Goal: Information Seeking & Learning: Learn about a topic

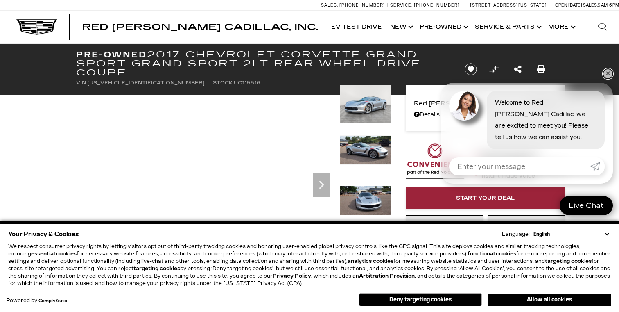
click at [609, 73] on link "✕" at bounding box center [608, 74] width 10 height 10
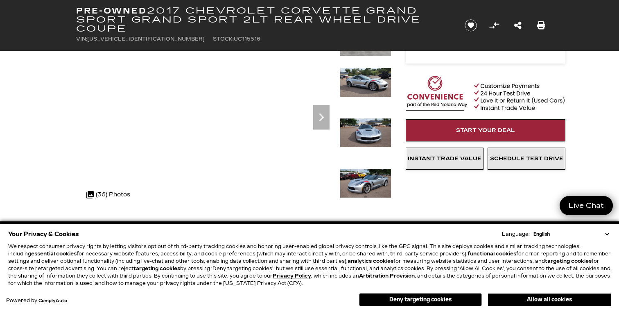
scroll to position [67, 0]
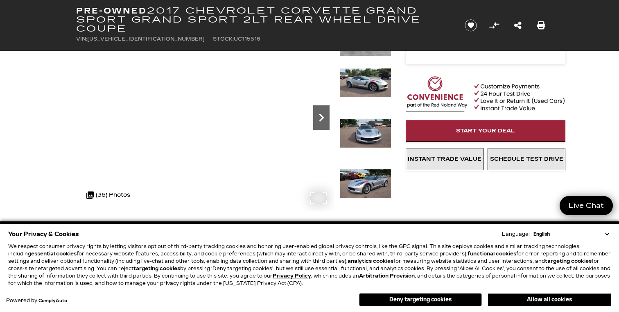
click at [325, 118] on icon "Next" at bounding box center [321, 117] width 16 height 16
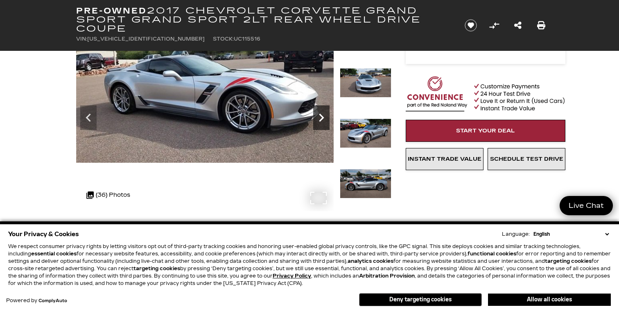
click at [321, 118] on icon "Next" at bounding box center [321, 117] width 16 height 16
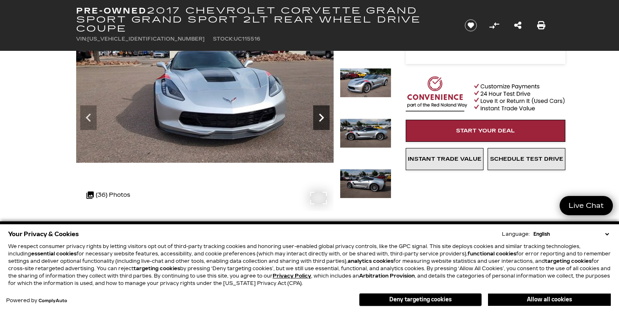
click at [321, 118] on icon "Next" at bounding box center [321, 117] width 16 height 16
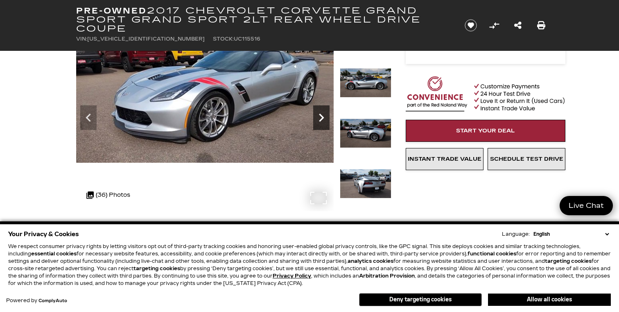
click at [321, 118] on icon "Next" at bounding box center [321, 117] width 16 height 16
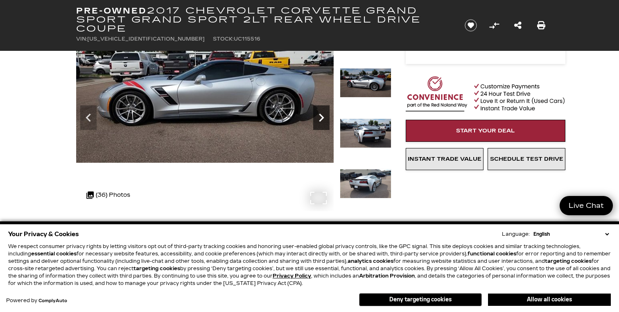
click at [321, 118] on icon "Next" at bounding box center [321, 117] width 16 height 16
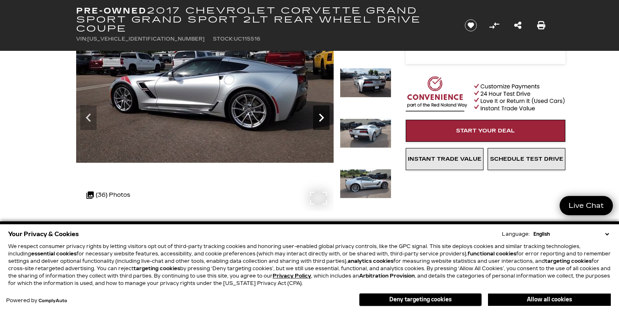
click at [321, 118] on icon "Next" at bounding box center [321, 117] width 16 height 16
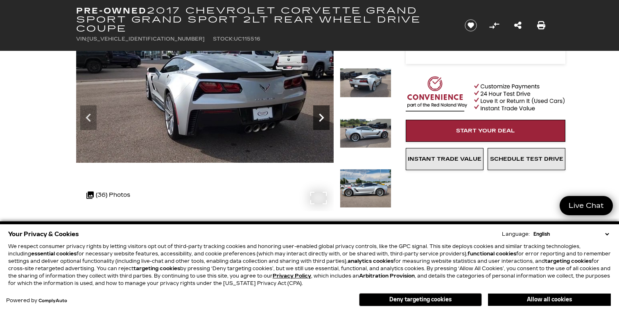
click at [321, 118] on icon "Next" at bounding box center [321, 117] width 16 height 16
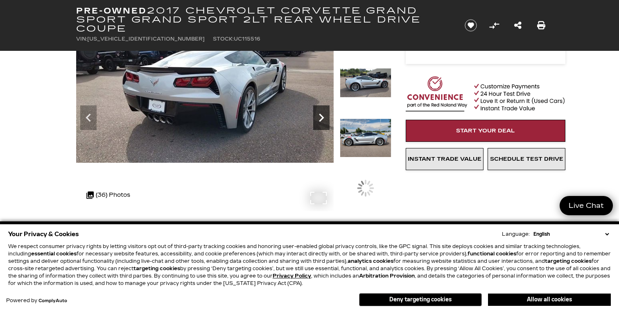
click at [321, 118] on icon "Next" at bounding box center [321, 117] width 16 height 16
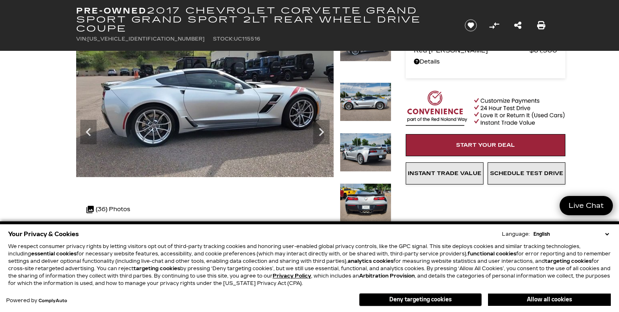
scroll to position [53, 0]
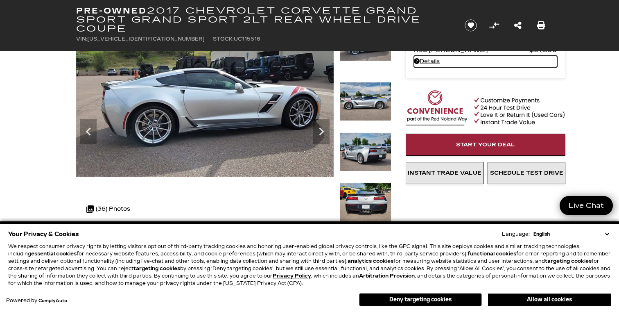
click at [430, 60] on link "Details Pre-Owned 2017 Chevrolet Corvette Grand Sport Grand Sport 2LT Rear Whee…" at bounding box center [485, 61] width 143 height 11
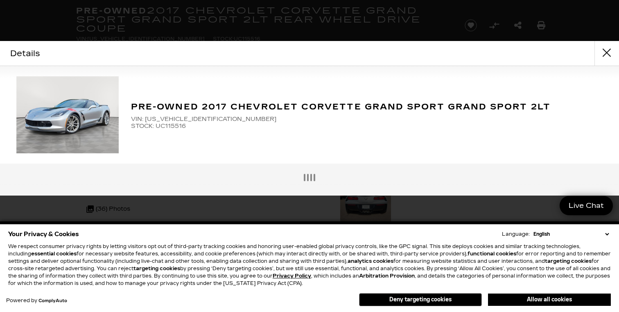
scroll to position [35, 0]
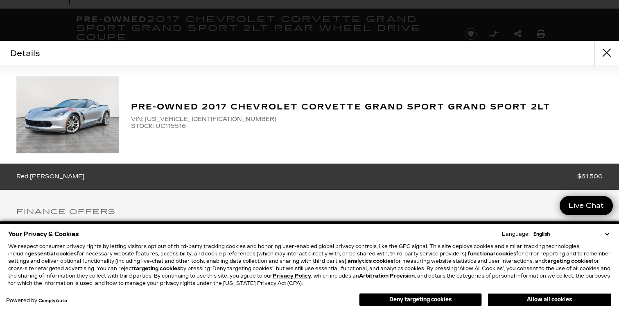
click at [609, 50] on button "close" at bounding box center [607, 53] width 25 height 25
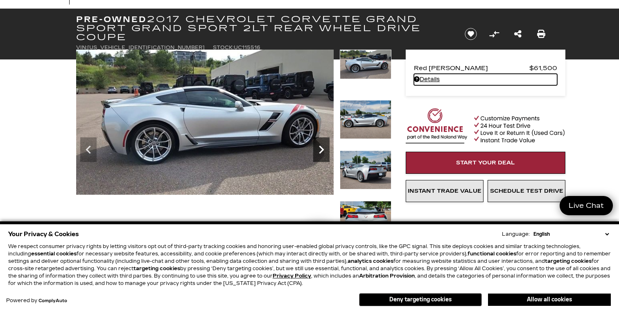
click at [322, 147] on icon "Next" at bounding box center [321, 149] width 5 height 8
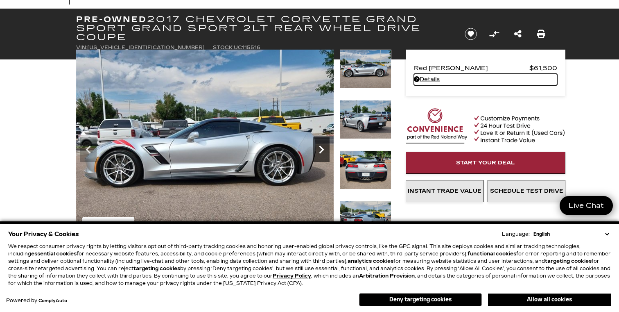
click at [322, 147] on icon "Next" at bounding box center [321, 149] width 5 height 8
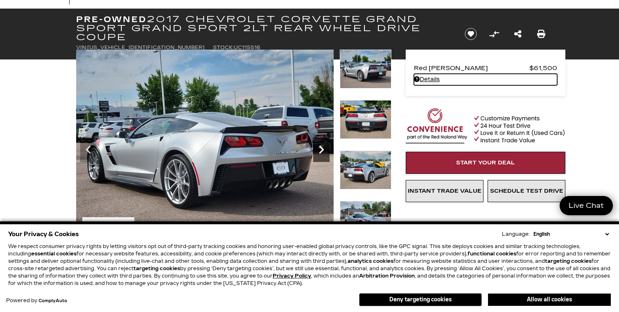
click at [322, 147] on icon "Next" at bounding box center [321, 149] width 16 height 16
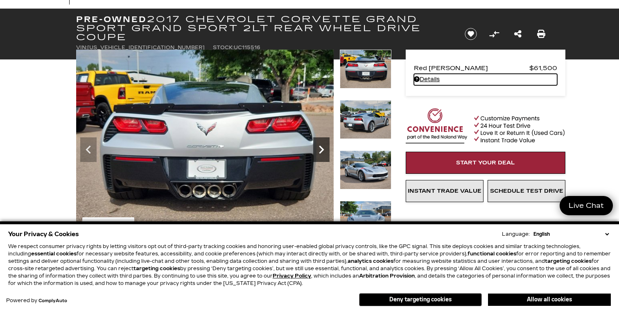
click at [322, 147] on icon "Next" at bounding box center [321, 149] width 16 height 16
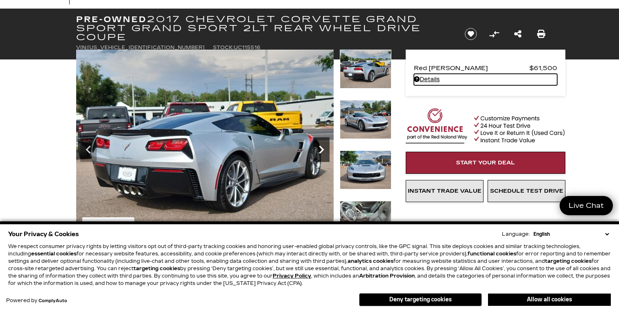
click at [322, 147] on icon "Next" at bounding box center [321, 149] width 16 height 16
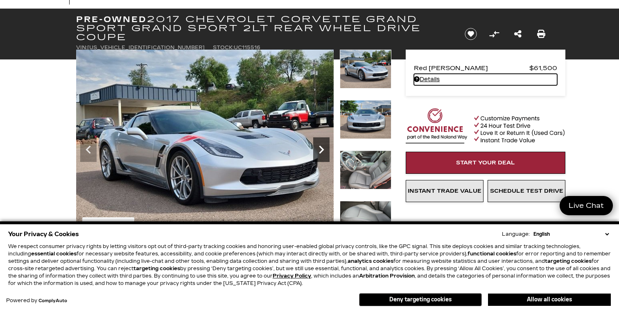
click at [322, 147] on icon "Next" at bounding box center [321, 149] width 16 height 16
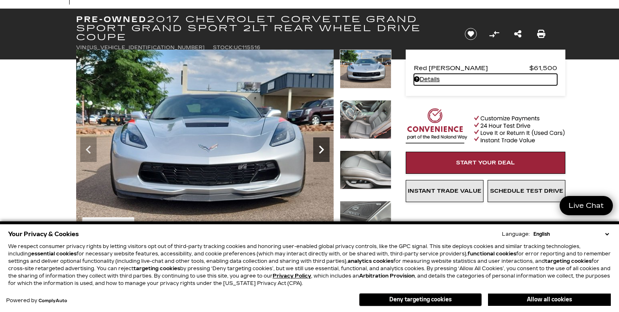
click at [322, 147] on icon "Next" at bounding box center [321, 149] width 16 height 16
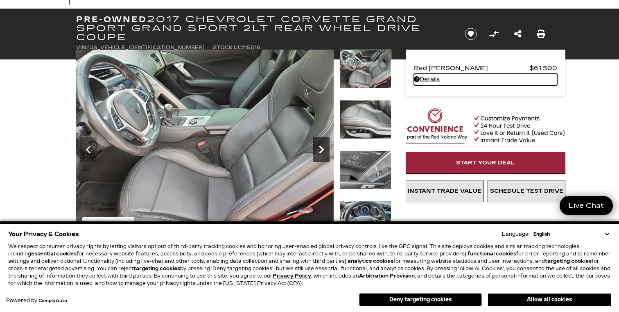
click at [322, 147] on icon "Next" at bounding box center [321, 149] width 16 height 16
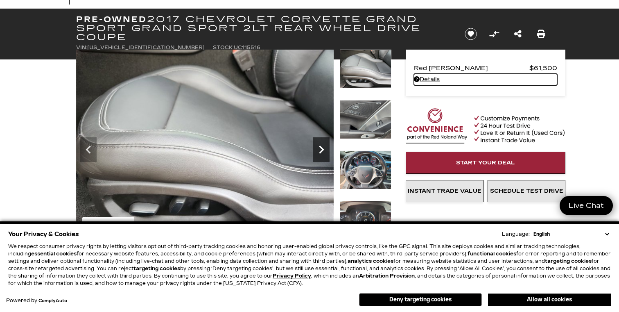
click at [322, 147] on icon "Next" at bounding box center [321, 149] width 16 height 16
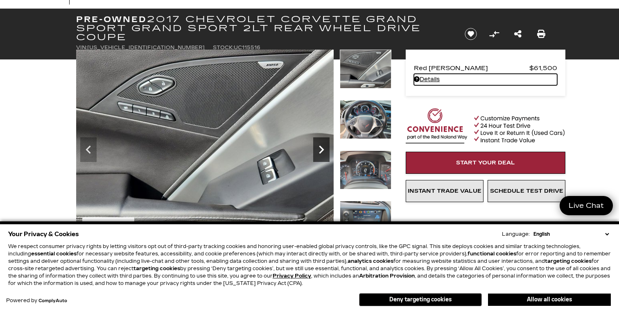
click at [322, 147] on icon "Next" at bounding box center [321, 149] width 16 height 16
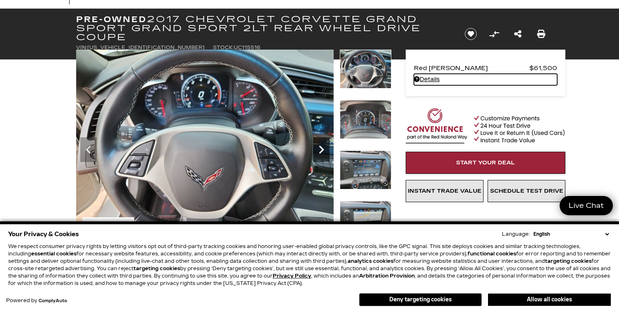
click at [322, 147] on icon "Next" at bounding box center [321, 149] width 16 height 16
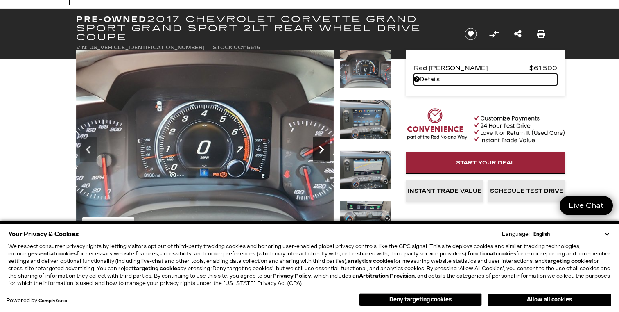
click at [322, 147] on icon "Next" at bounding box center [321, 149] width 16 height 16
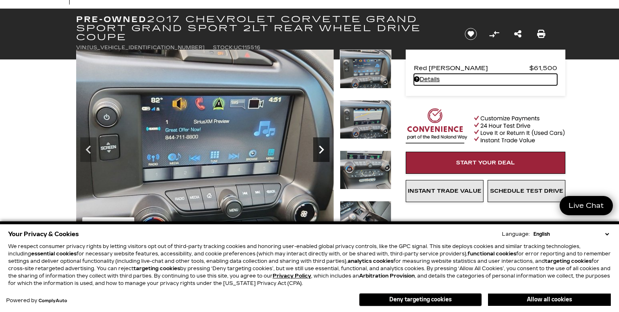
click at [322, 147] on icon "Next" at bounding box center [321, 149] width 16 height 16
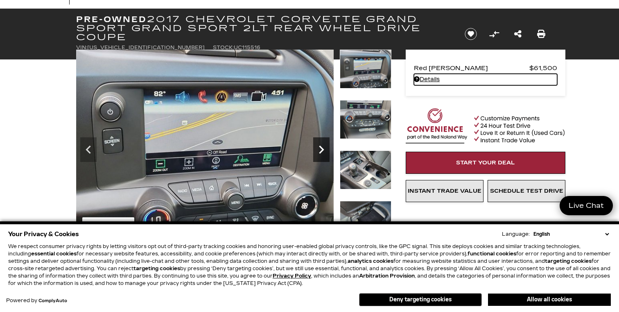
click at [322, 147] on icon "Next" at bounding box center [321, 149] width 16 height 16
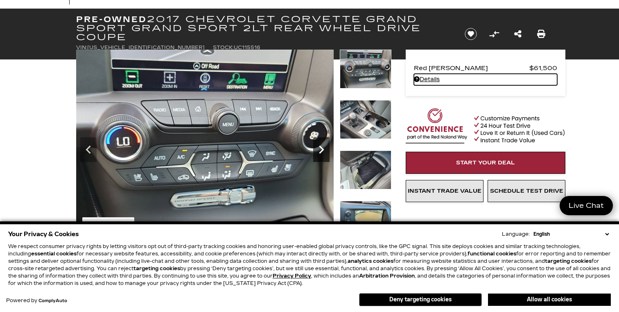
click at [322, 147] on icon "Next" at bounding box center [321, 149] width 16 height 16
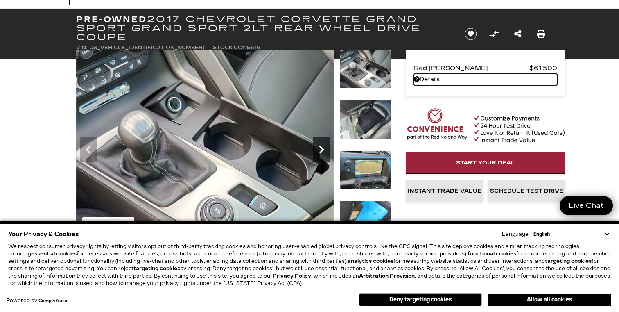
click at [322, 147] on icon "Next" at bounding box center [321, 149] width 16 height 16
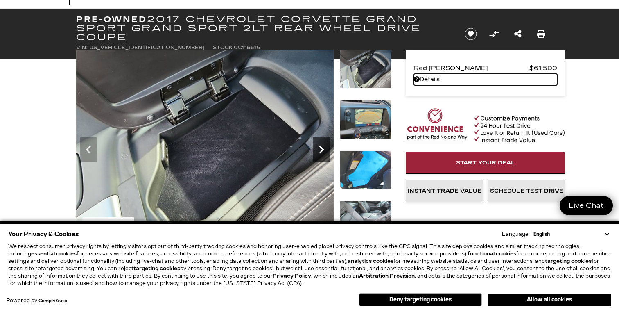
click at [322, 147] on icon "Next" at bounding box center [321, 149] width 16 height 16
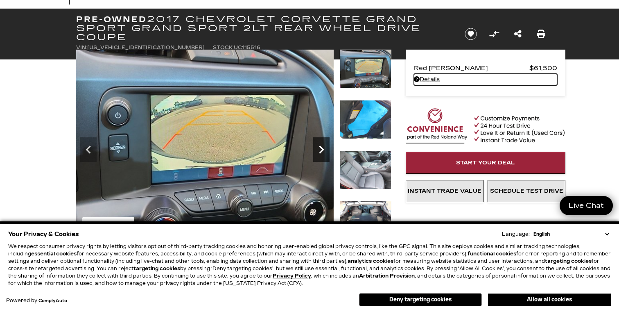
click at [322, 147] on icon "Next" at bounding box center [321, 149] width 16 height 16
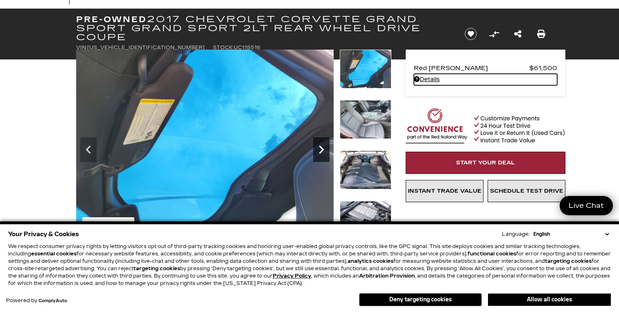
click at [322, 147] on icon "Next" at bounding box center [321, 149] width 16 height 16
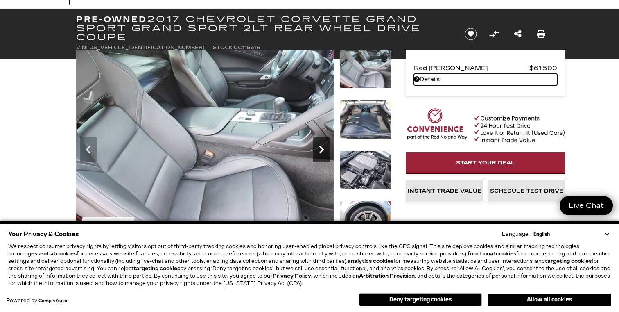
click at [322, 147] on icon "Next" at bounding box center [321, 149] width 16 height 16
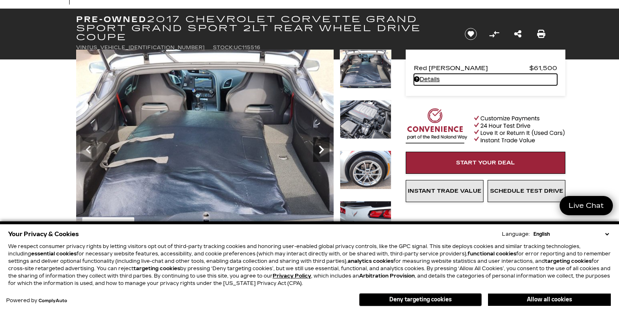
click at [322, 147] on icon "Next" at bounding box center [321, 149] width 16 height 16
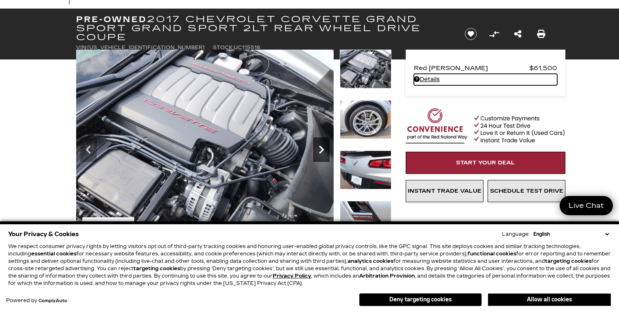
click at [322, 147] on icon "Next" at bounding box center [321, 149] width 16 height 16
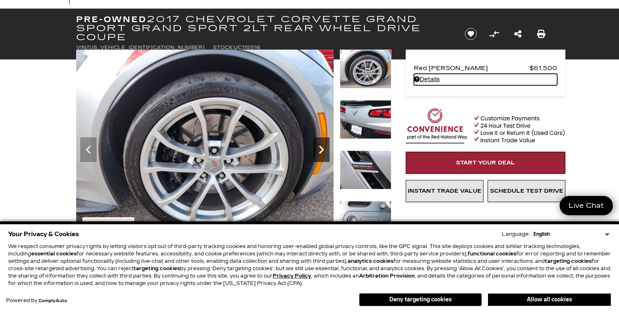
click at [322, 149] on icon "Next" at bounding box center [321, 149] width 5 height 8
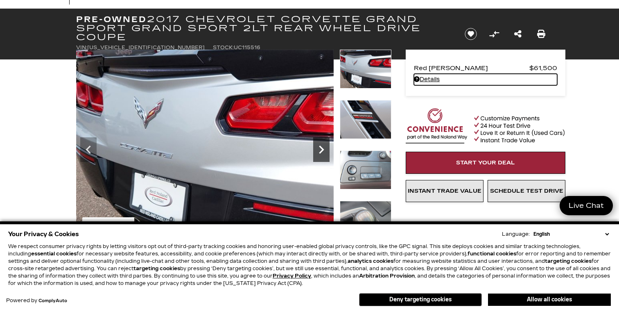
click at [322, 149] on icon "Next" at bounding box center [321, 149] width 5 height 8
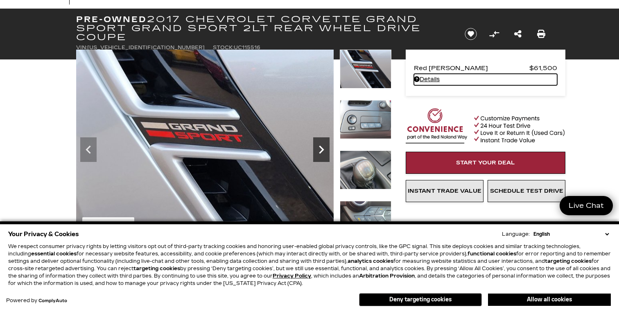
click at [322, 149] on icon "Next" at bounding box center [321, 149] width 5 height 8
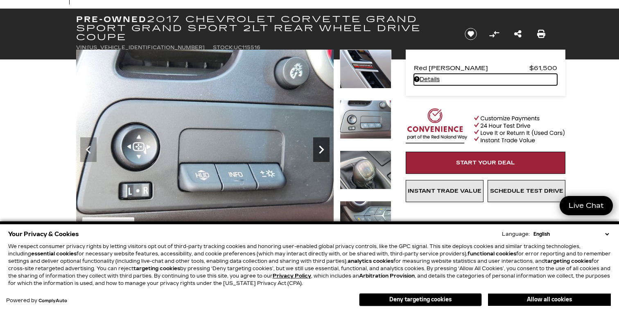
click at [322, 149] on icon "Next" at bounding box center [321, 149] width 5 height 8
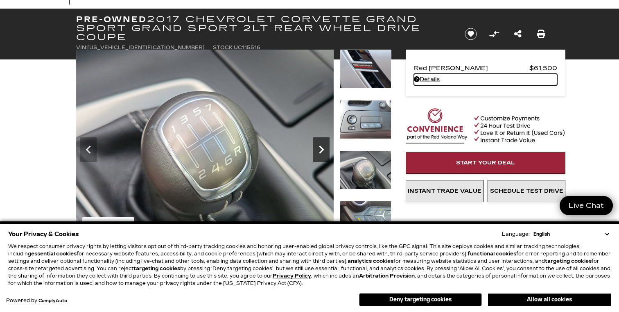
click at [322, 149] on icon "Next" at bounding box center [321, 149] width 5 height 8
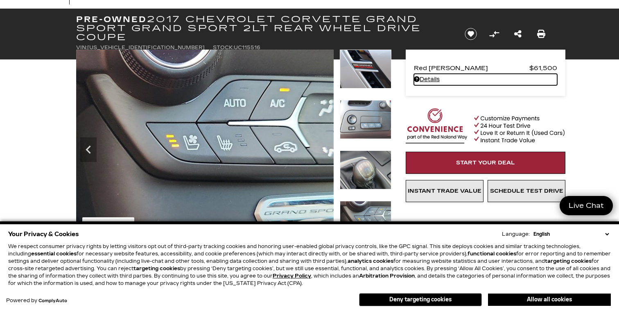
click at [322, 149] on img at bounding box center [205, 146] width 258 height 193
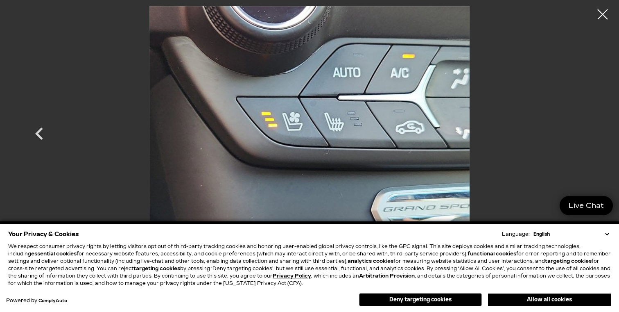
click at [569, 94] on div at bounding box center [309, 126] width 573 height 240
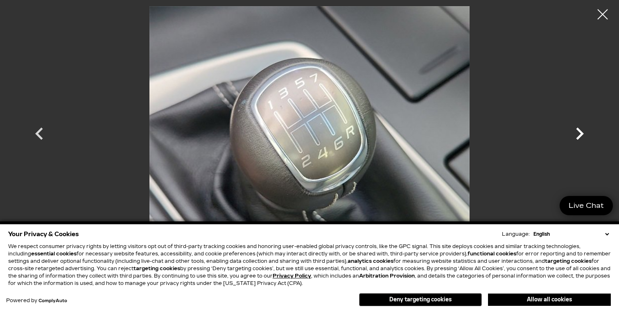
click at [580, 136] on icon "Next" at bounding box center [580, 133] width 8 height 12
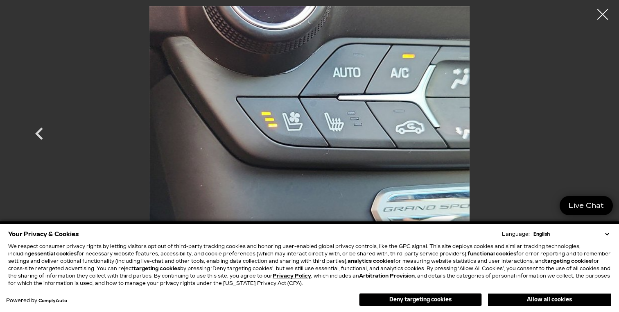
click at [604, 12] on div at bounding box center [603, 15] width 22 height 22
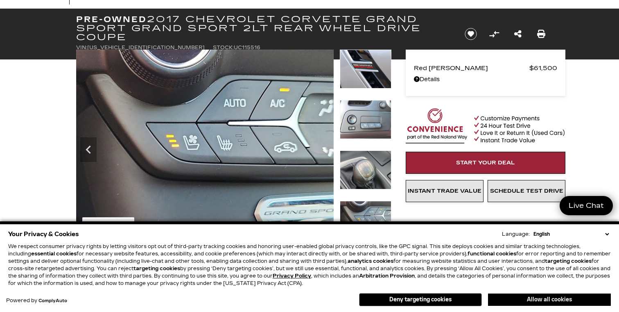
click at [560, 300] on button "Allow all cookies" at bounding box center [549, 299] width 123 height 12
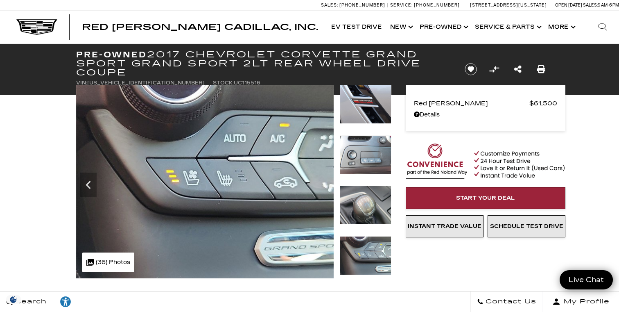
scroll to position [0, 0]
